Goal: Information Seeking & Learning: Learn about a topic

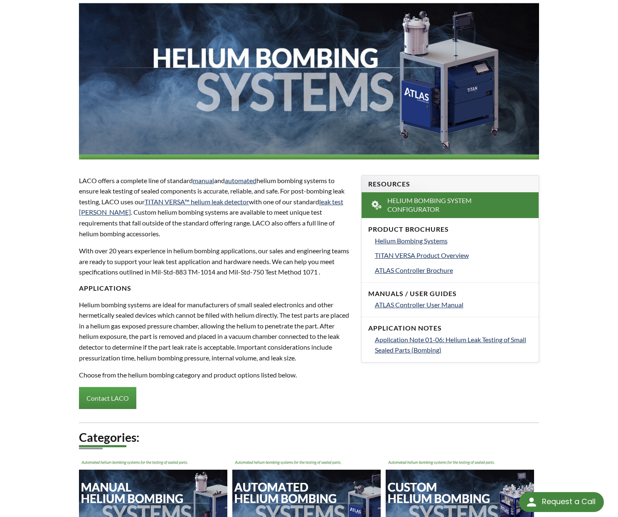
scroll to position [125, 0]
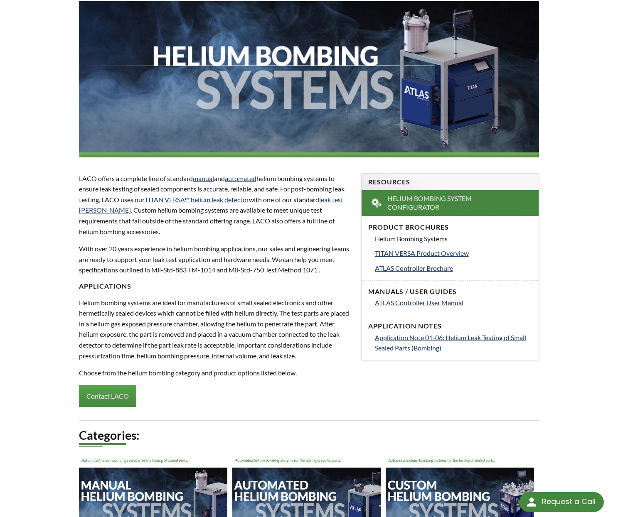
click at [429, 241] on span "Helium Bombing Systems" at bounding box center [411, 239] width 73 height 8
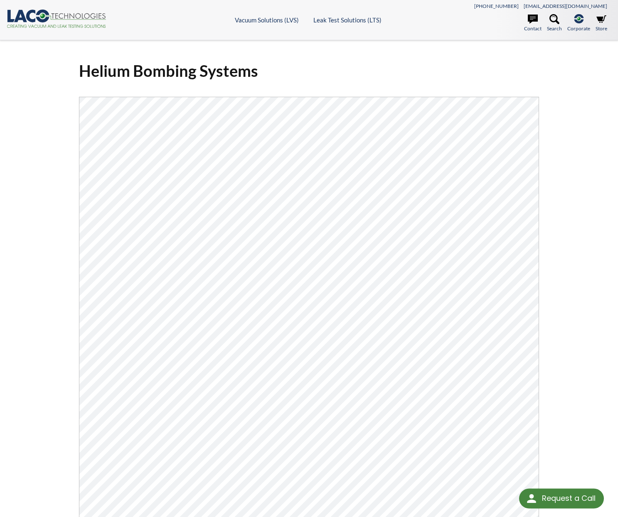
select select "Language Translate Widget"
